Goal: Use online tool/utility: Utilize a website feature to perform a specific function

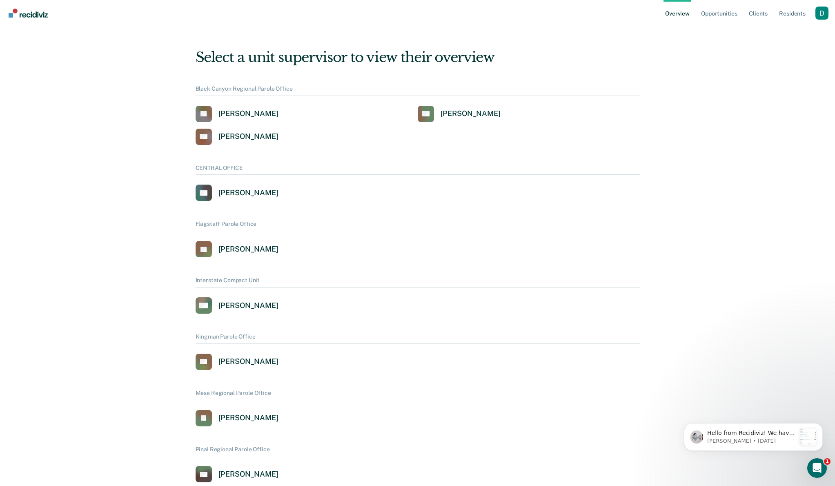
click at [817, 14] on div "Profile dropdown button" at bounding box center [822, 13] width 13 height 13
click at [803, 35] on link "Profile" at bounding box center [789, 37] width 53 height 7
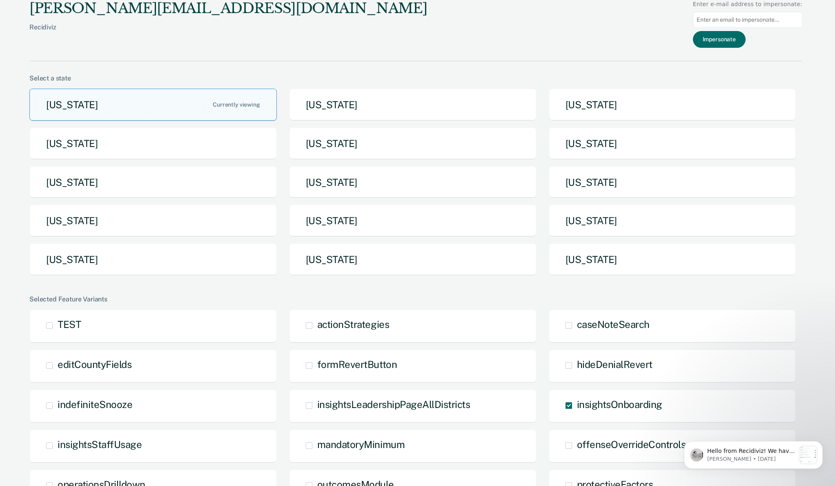
click at [754, 23] on input at bounding box center [747, 20] width 109 height 16
paste input "[EMAIL_ADDRESS][DOMAIN_NAME][US_STATE]"
type input "[EMAIL_ADDRESS][DOMAIN_NAME][US_STATE]"
click at [729, 37] on button "Impersonate" at bounding box center [719, 39] width 53 height 17
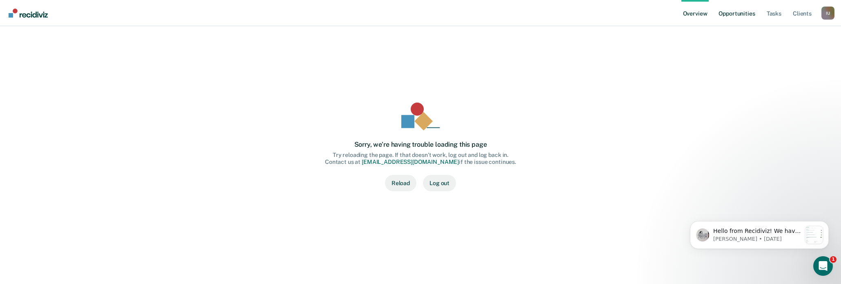
click at [752, 13] on link "Opportunities" at bounding box center [737, 13] width 40 height 26
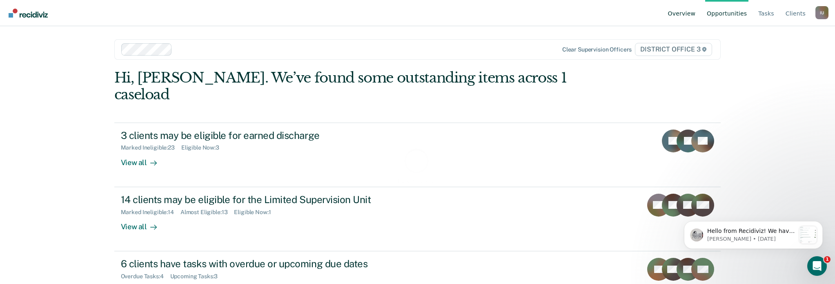
click at [697, 12] on link "Overview" at bounding box center [682, 13] width 31 height 26
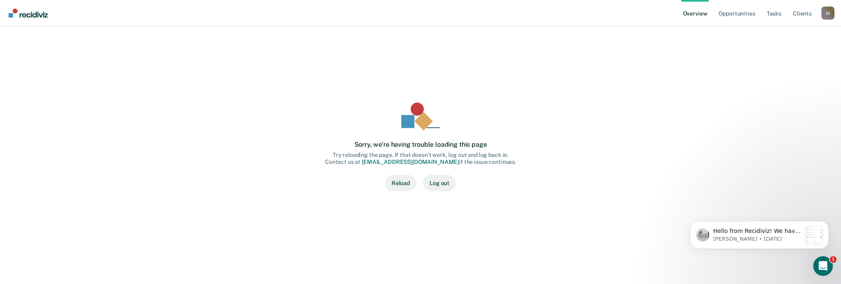
click at [827, 12] on div "I U" at bounding box center [828, 13] width 13 height 13
click at [739, 14] on link "Opportunities" at bounding box center [737, 13] width 40 height 26
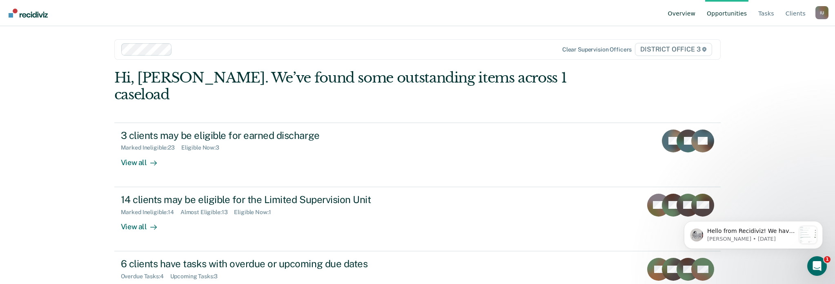
click at [689, 13] on link "Overview" at bounding box center [682, 13] width 31 height 26
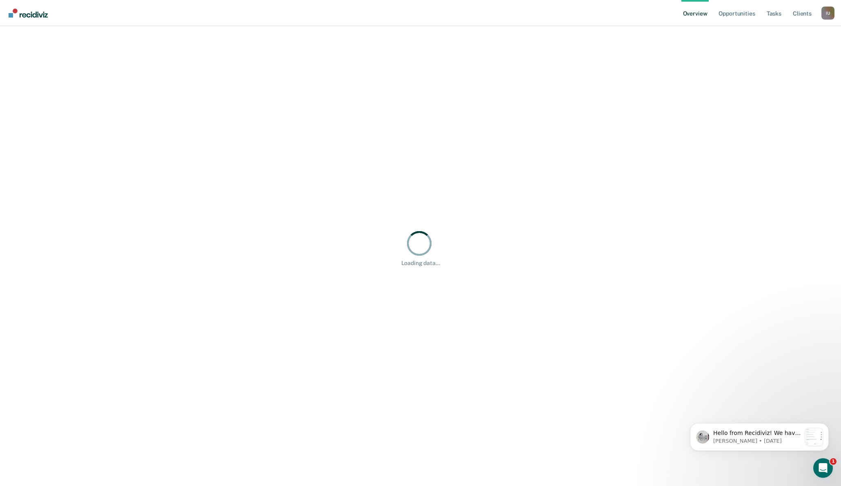
click at [827, 12] on div "I U" at bounding box center [828, 13] width 13 height 13
click at [788, 38] on link "Profile" at bounding box center [795, 37] width 53 height 7
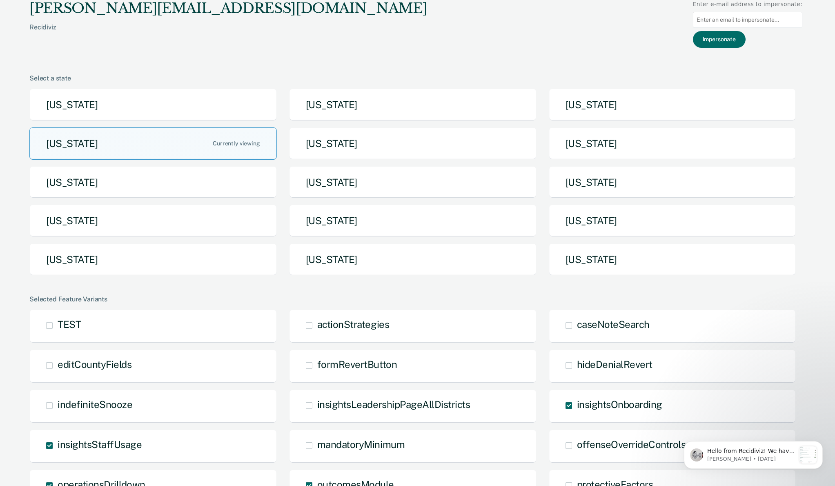
click at [726, 21] on input at bounding box center [747, 20] width 109 height 16
paste input "[EMAIL_ADDRESS][DOMAIN_NAME][US_STATE]"
type input "[EMAIL_ADDRESS][DOMAIN_NAME][US_STATE]"
click at [727, 38] on button "Impersonate" at bounding box center [719, 39] width 53 height 17
